Goal: Task Accomplishment & Management: Manage account settings

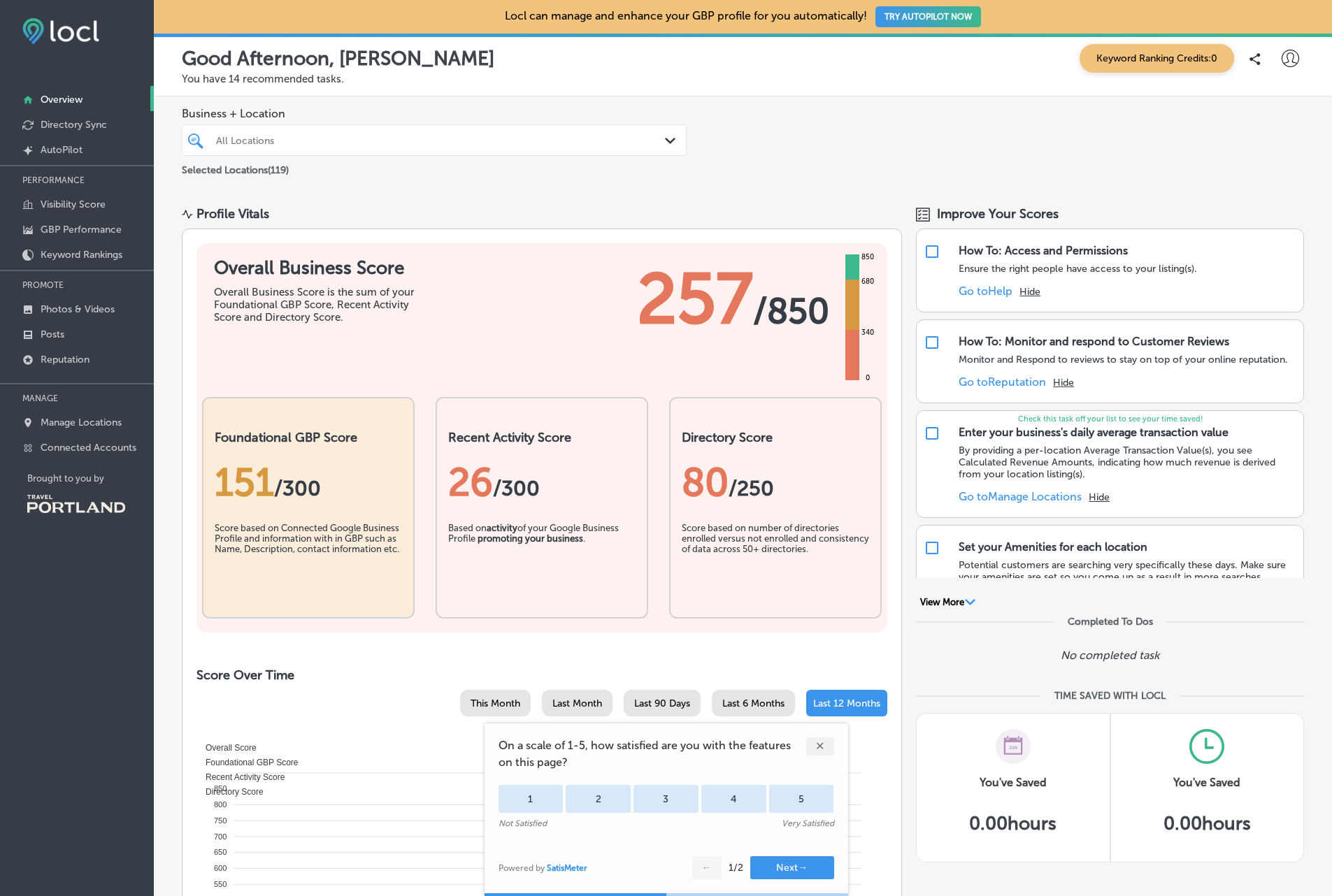
click at [794, 153] on div "Business + Location All Locations Path Created with Sketch. Selected Locations …" at bounding box center [743, 142] width 1179 height 92
click at [824, 744] on div "✕" at bounding box center [820, 746] width 28 height 18
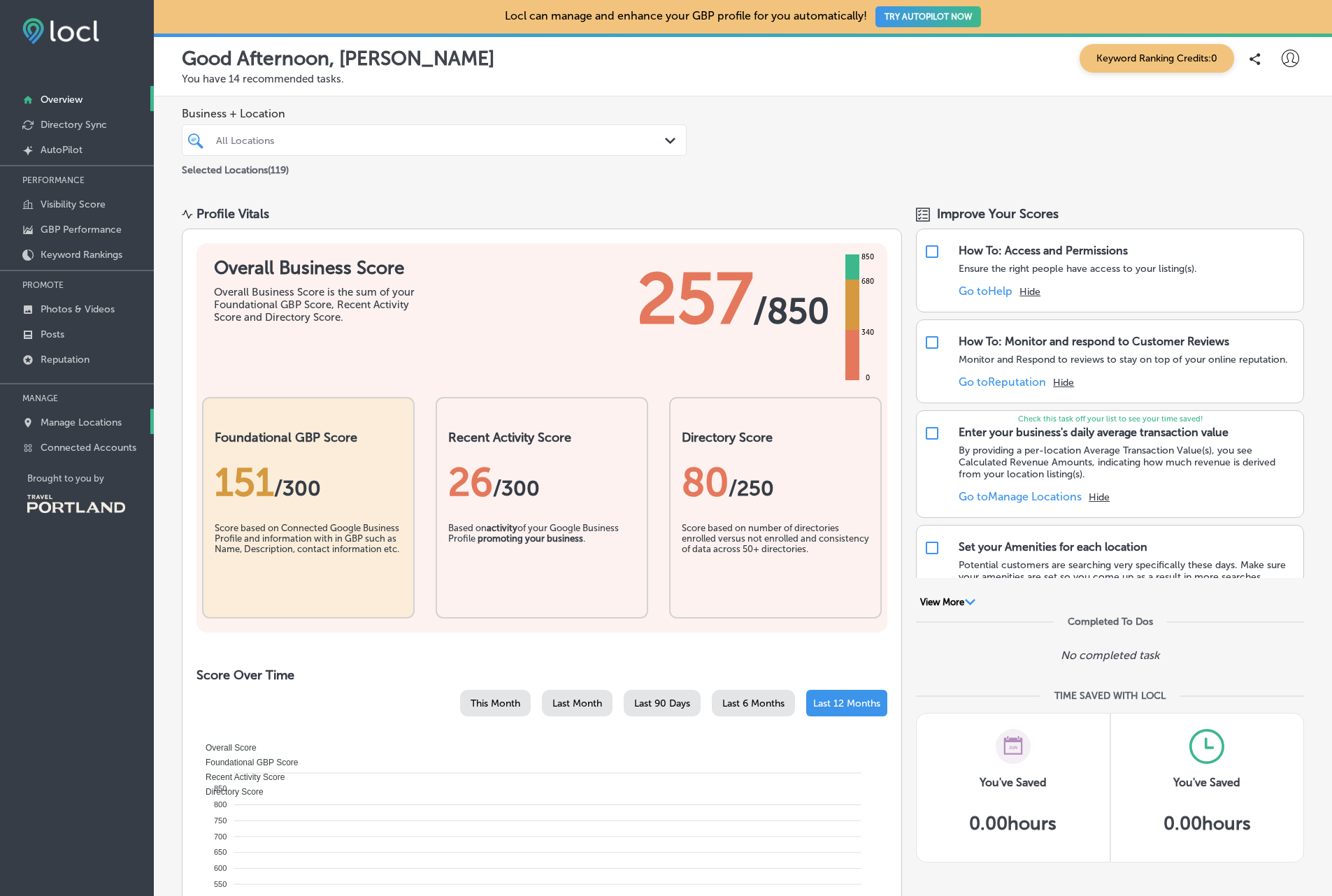
click at [63, 423] on p "Manage Locations" at bounding box center [81, 422] width 81 height 12
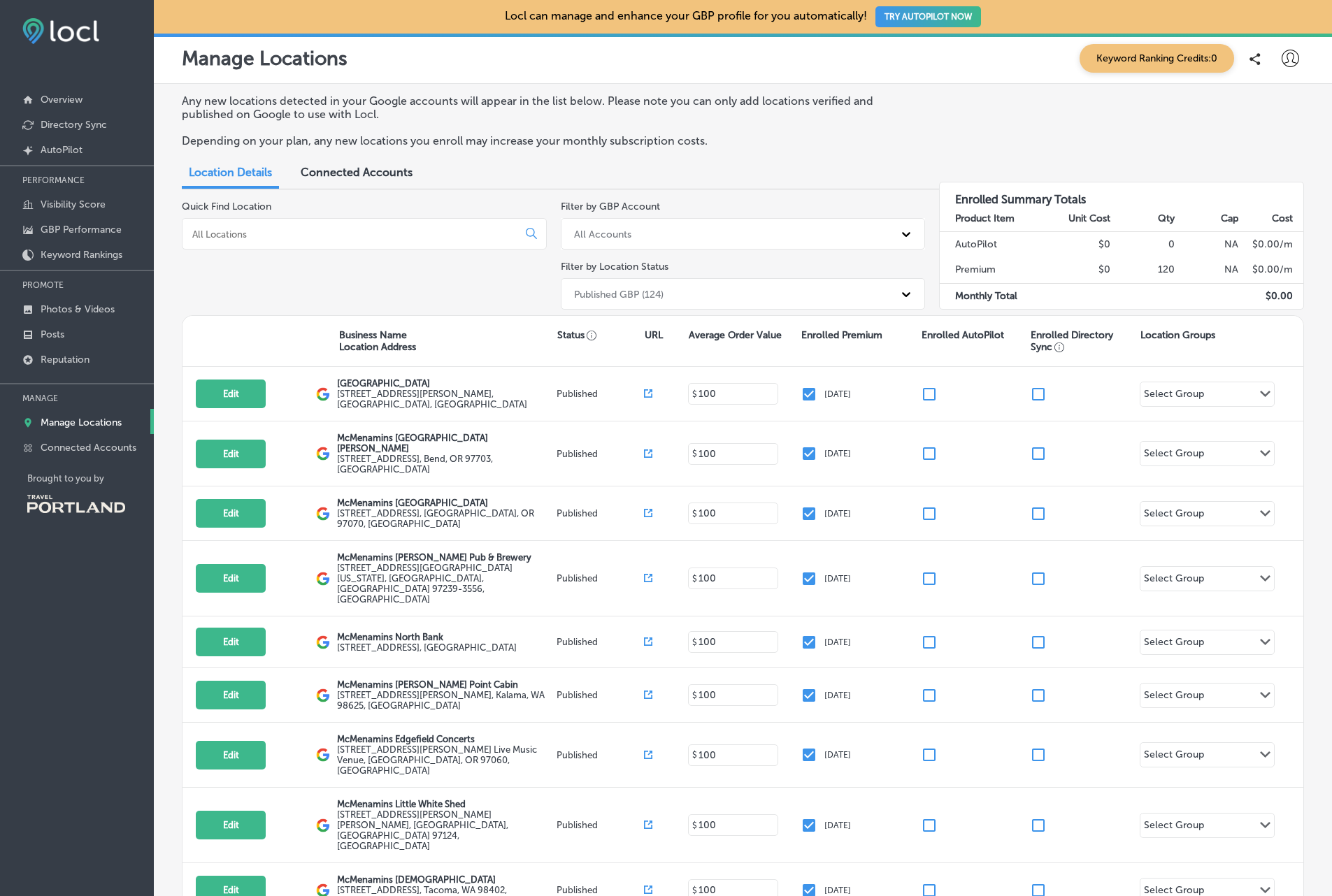
click at [383, 248] on div at bounding box center [364, 233] width 365 height 31
click at [390, 231] on input at bounding box center [352, 234] width 324 height 12
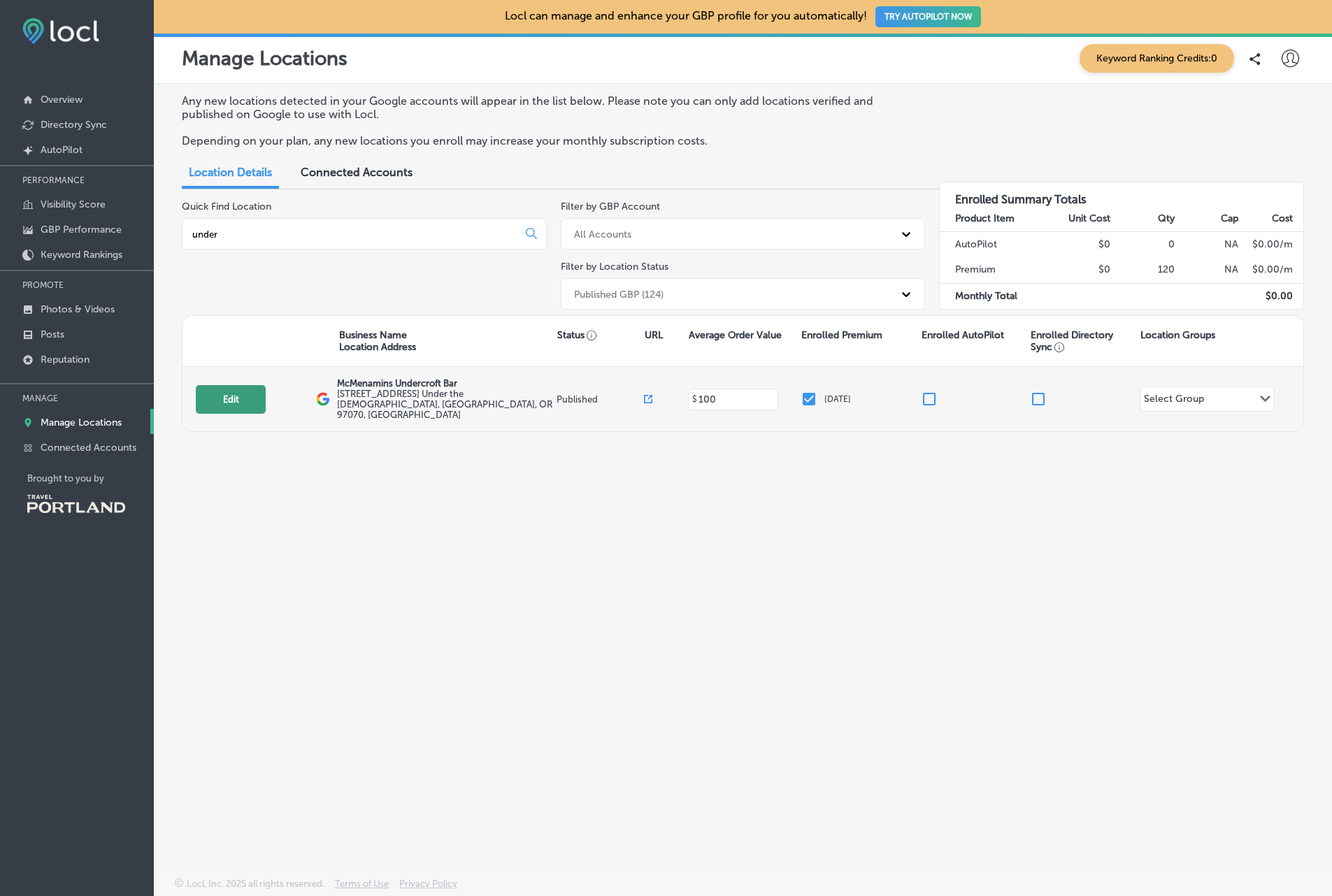
type input "under"
click at [241, 393] on button "Edit" at bounding box center [231, 400] width 70 height 28
select select "US"
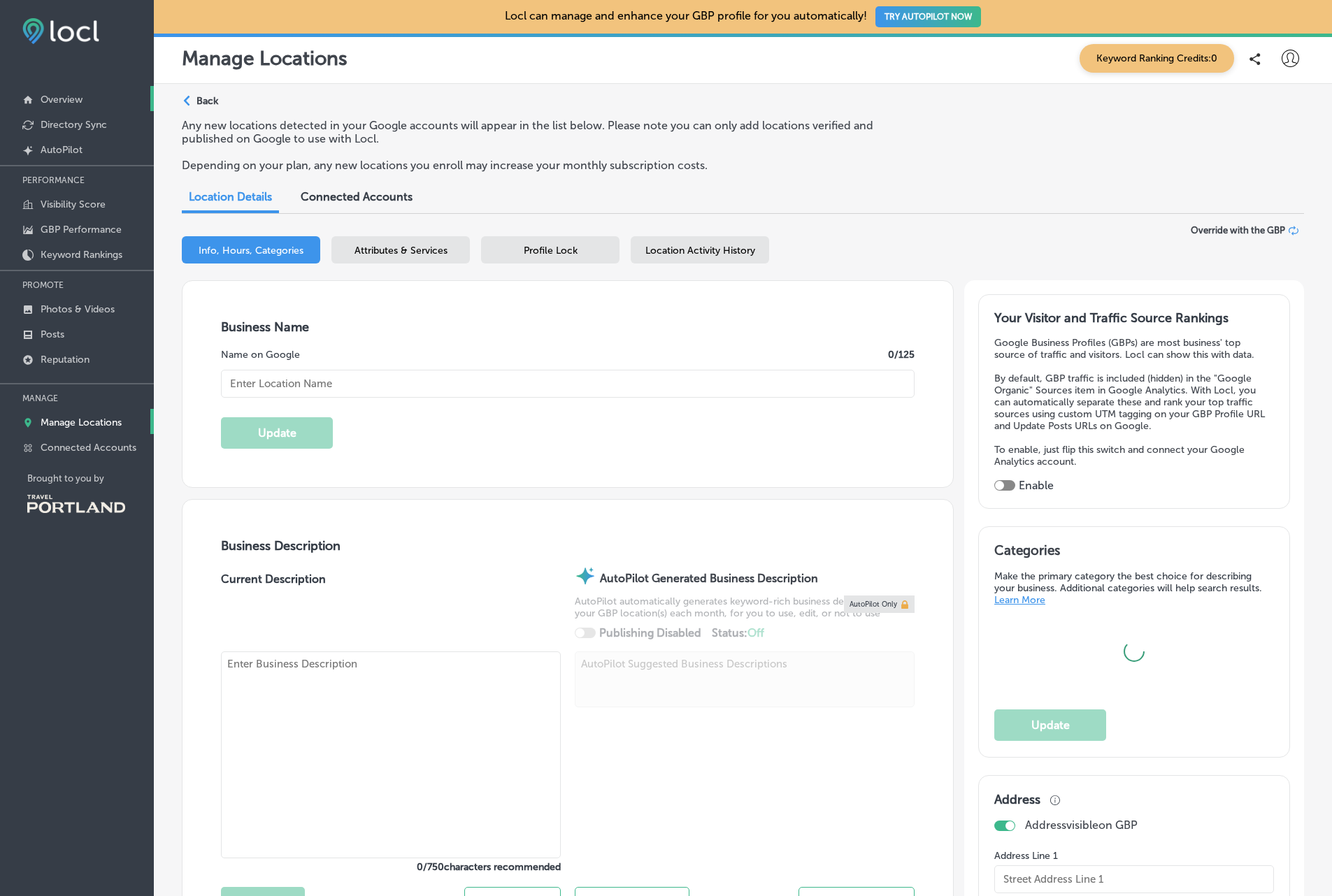
type input "McMenamins Undercroft Bar"
type input "[STREET_ADDRESS]"
type input "Under the [DEMOGRAPHIC_DATA]"
type input "[GEOGRAPHIC_DATA]"
type input "97070"
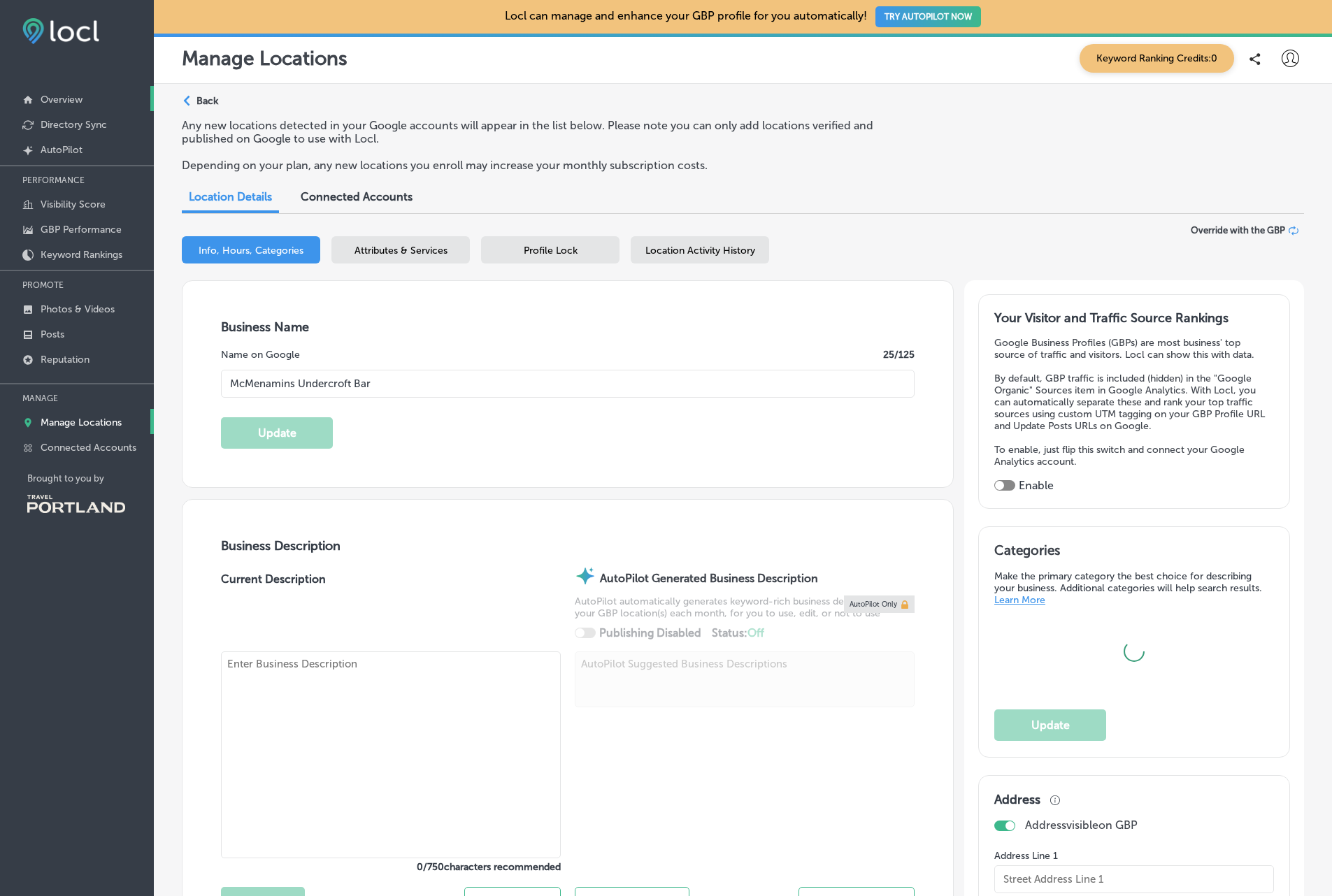
type input "US"
type input "[URL][DOMAIN_NAME] Maps&utm_medium=Website Button&utm_campaign=[GEOGRAPHIC_DATA…"
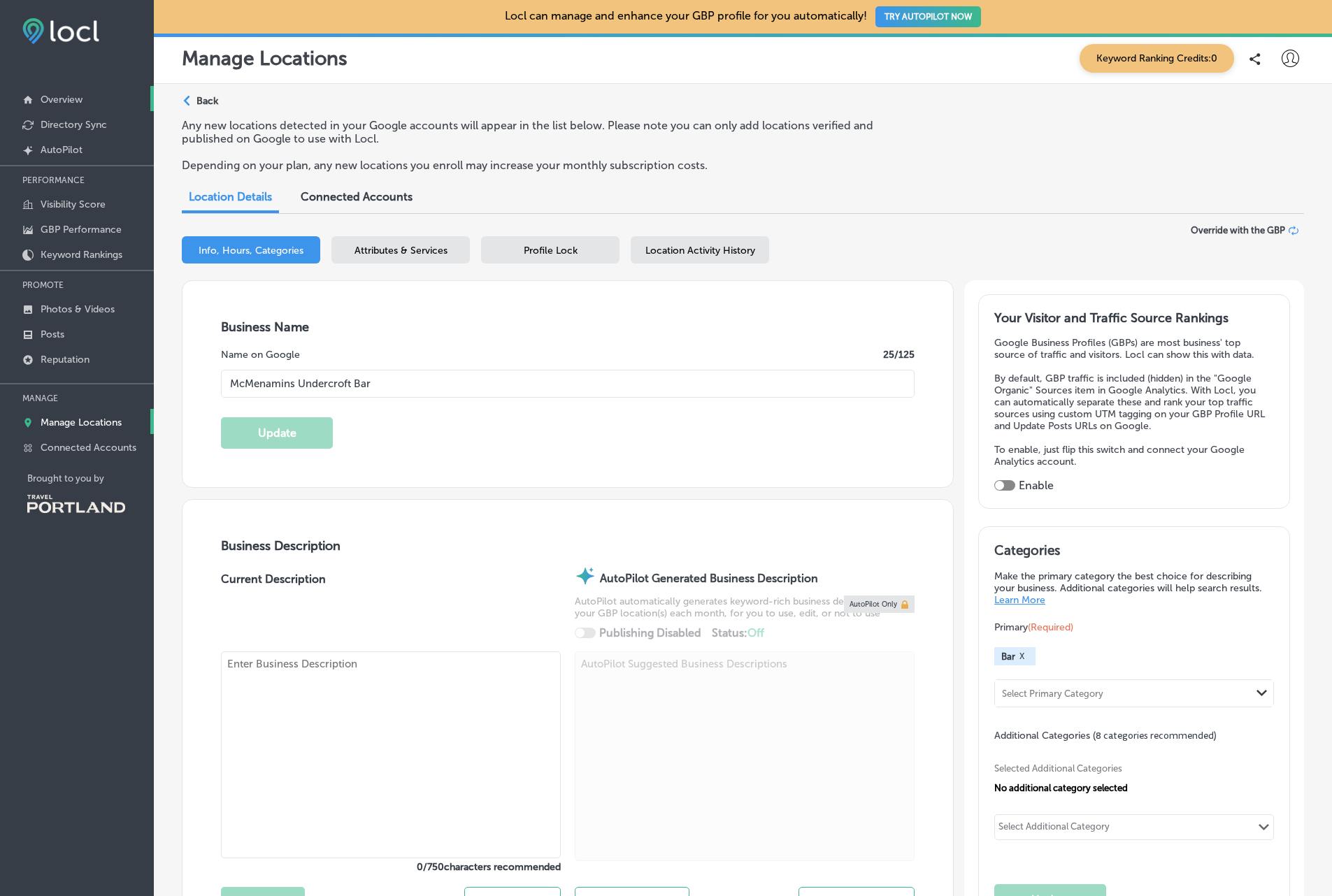
type input "[PHONE_NUMBER]"
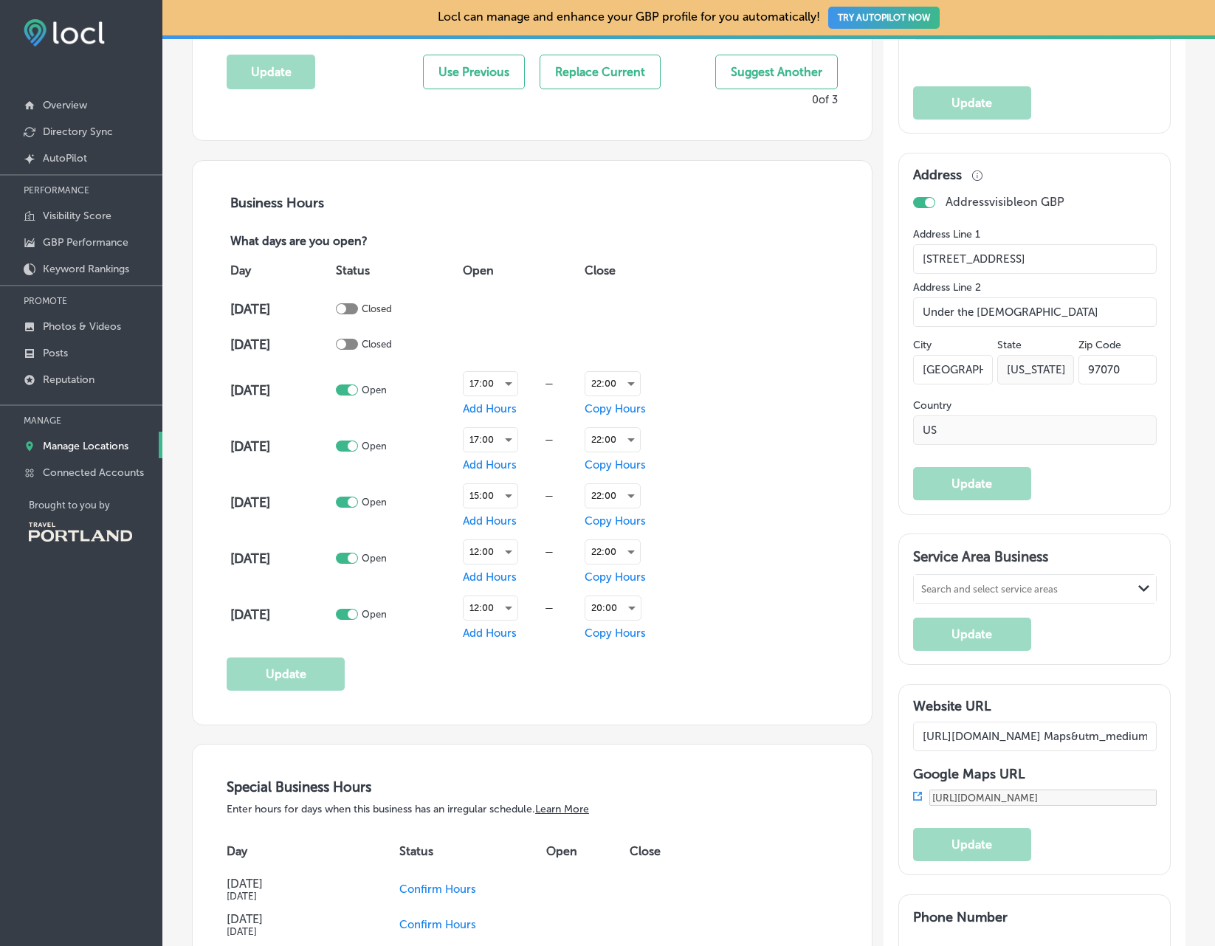
scroll to position [878, 0]
click at [356, 392] on div at bounding box center [347, 391] width 22 height 11
checkbox input "false"
